Goal: Obtain resource: Download file/media

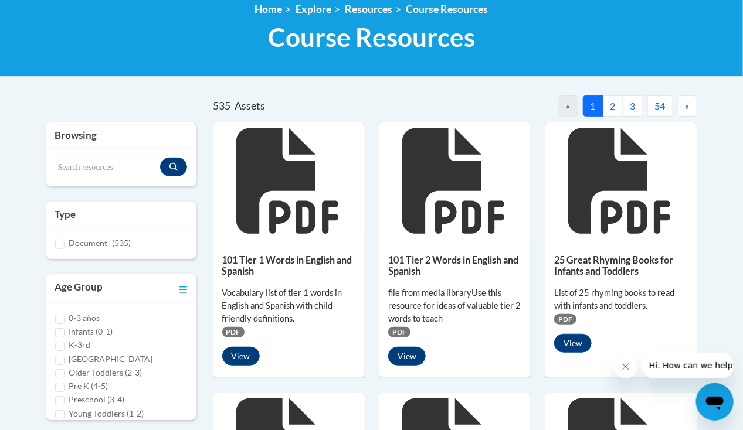
scroll to position [169, 0]
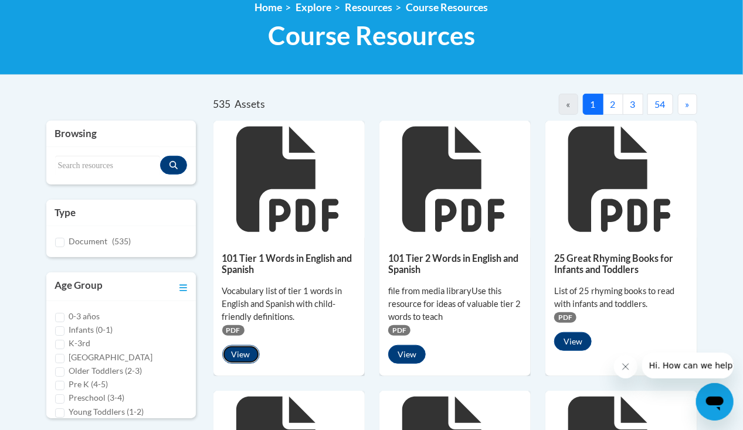
click at [239, 346] on button "View" at bounding box center [241, 354] width 38 height 19
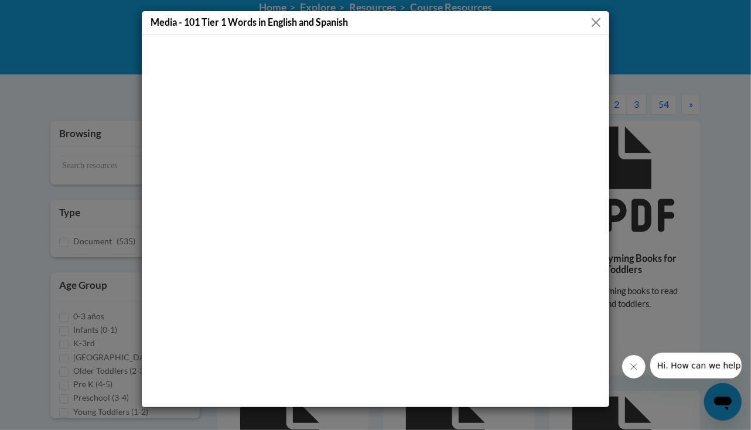
click at [594, 25] on button "Close" at bounding box center [596, 22] width 15 height 15
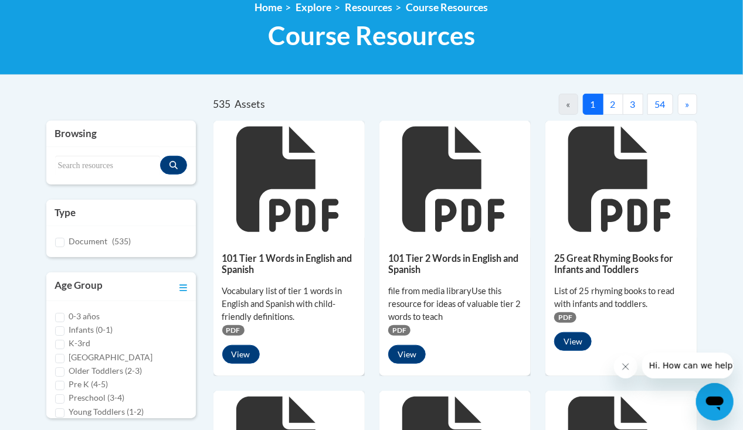
click at [83, 341] on label "K-3rd" at bounding box center [80, 343] width 22 height 13
click at [64, 341] on input "K-3rd" at bounding box center [59, 344] width 9 height 9
checkbox input "true"
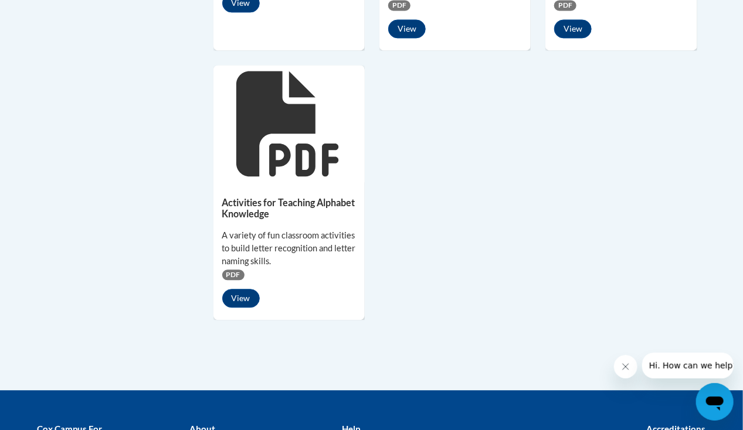
scroll to position [1009, 0]
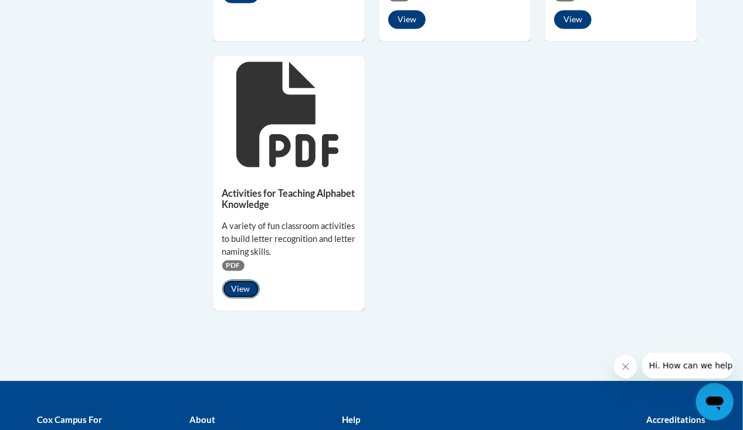
click at [239, 290] on button "View" at bounding box center [241, 289] width 38 height 19
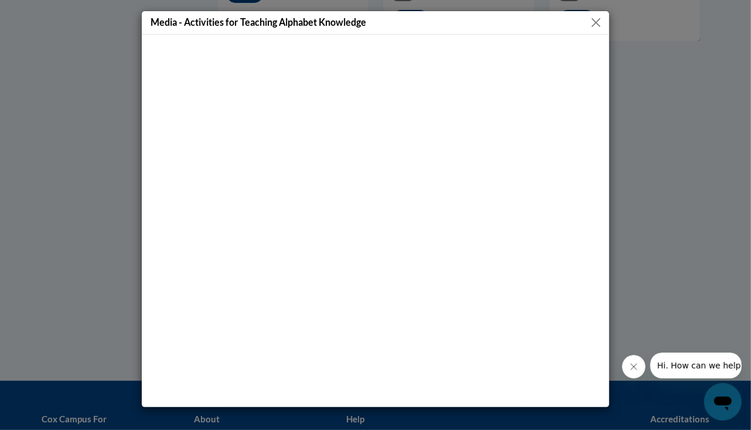
click at [596, 21] on button "Close" at bounding box center [596, 22] width 15 height 15
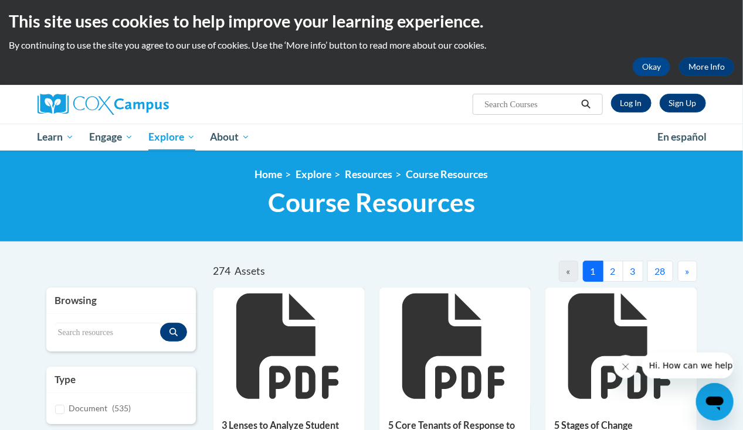
scroll to position [0, 0]
